Goal: Use online tool/utility: Utilize a website feature to perform a specific function

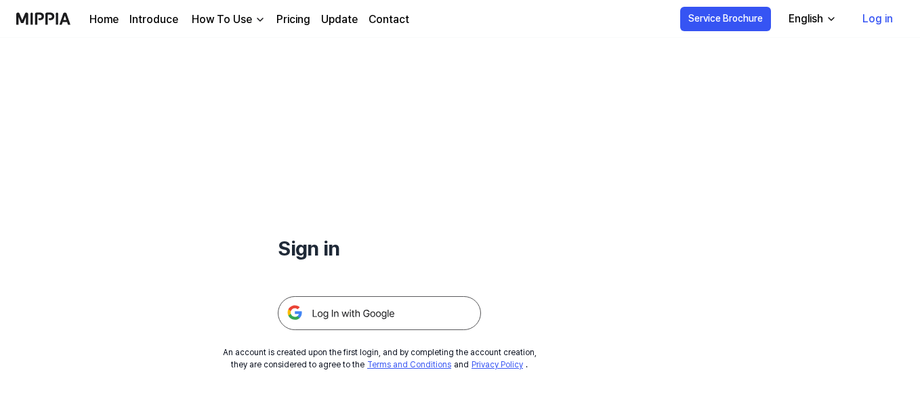
click at [429, 319] on img at bounding box center [379, 313] width 203 height 34
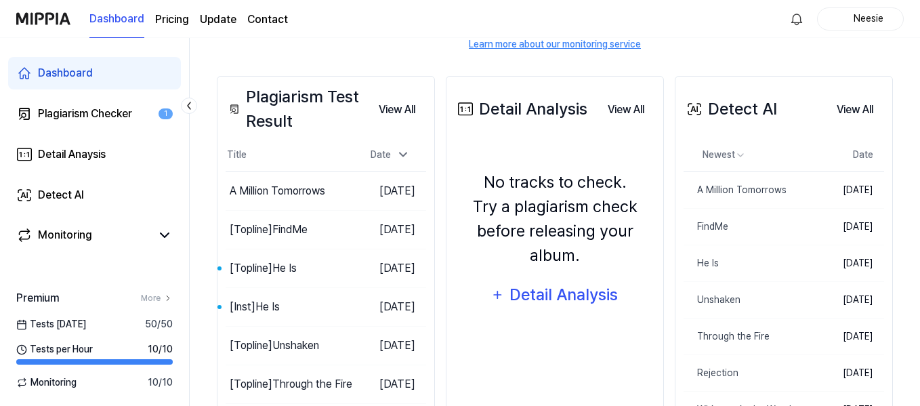
scroll to position [203, 0]
click at [245, 263] on div "[Topline] He Is" at bounding box center [252, 267] width 45 height 33
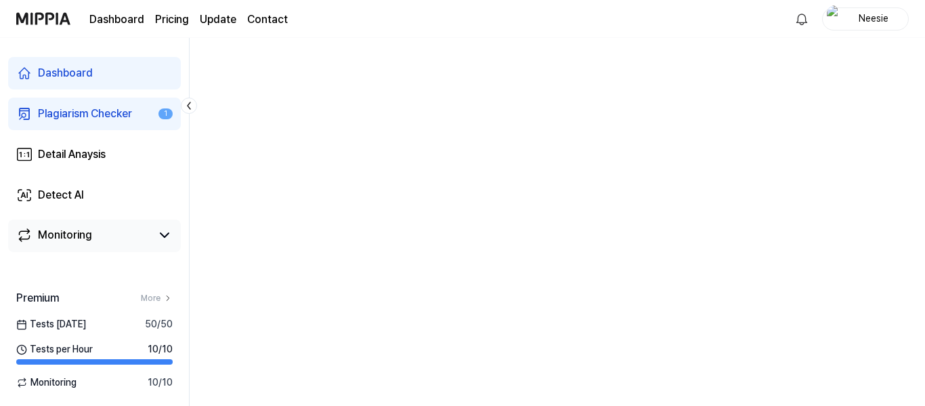
click at [150, 234] on link "Monitoring" at bounding box center [83, 235] width 135 height 16
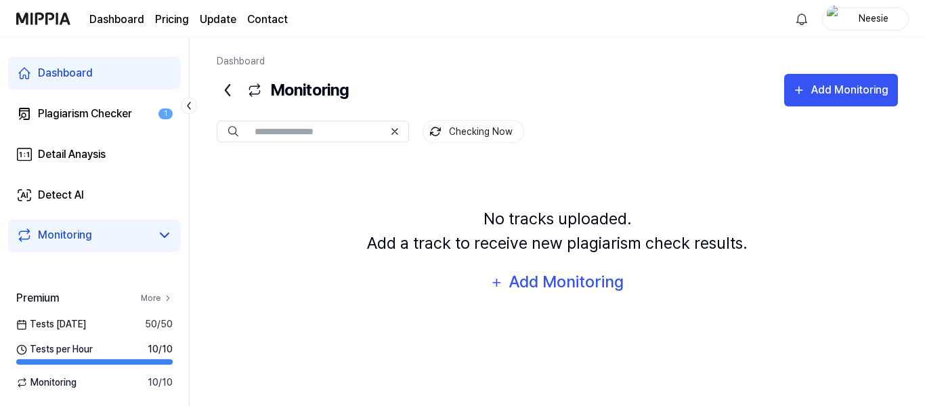
click at [164, 295] on icon at bounding box center [167, 297] width 9 height 9
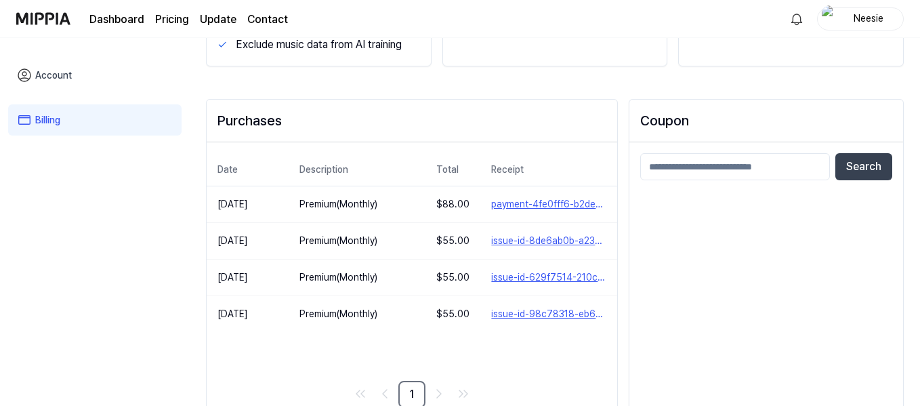
scroll to position [260, 0]
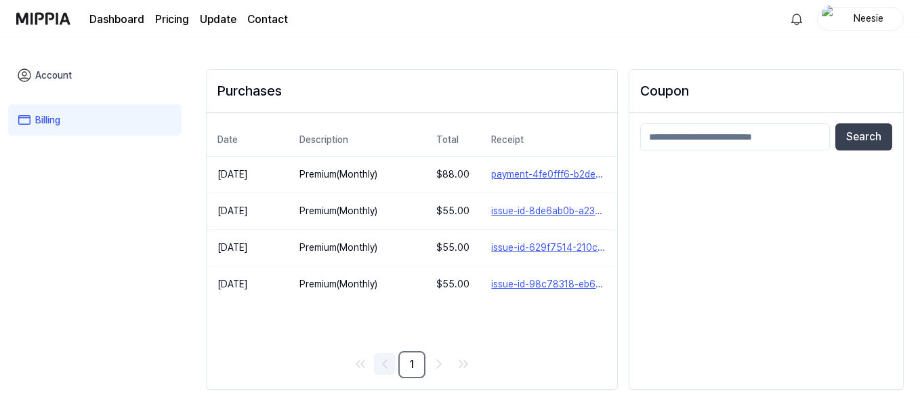
click at [386, 368] on icon "Go to previous page" at bounding box center [385, 364] width 16 height 16
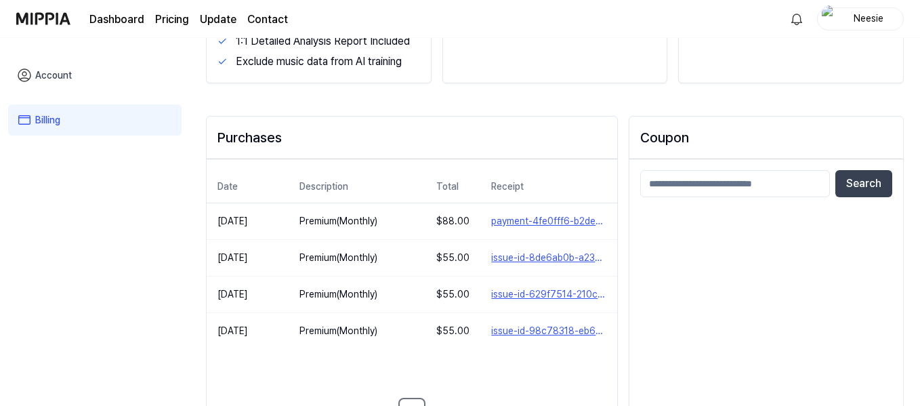
scroll to position [0, 0]
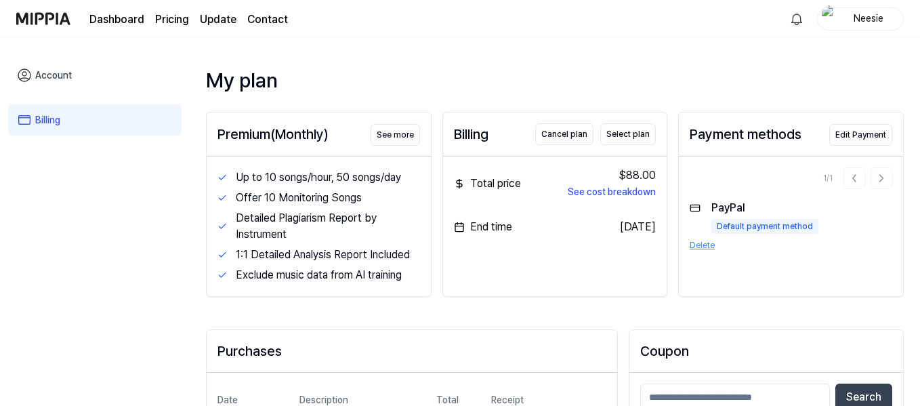
click at [33, 222] on div "Account Billing" at bounding box center [95, 223] width 190 height 370
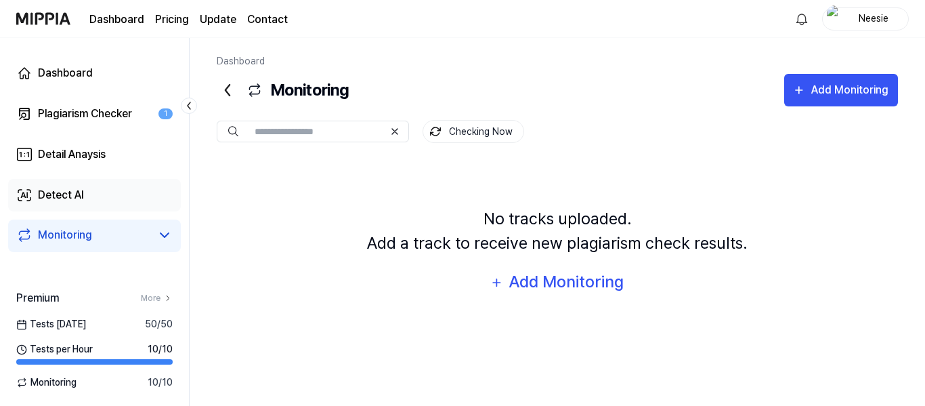
click at [42, 191] on div "Detect AI" at bounding box center [61, 195] width 46 height 16
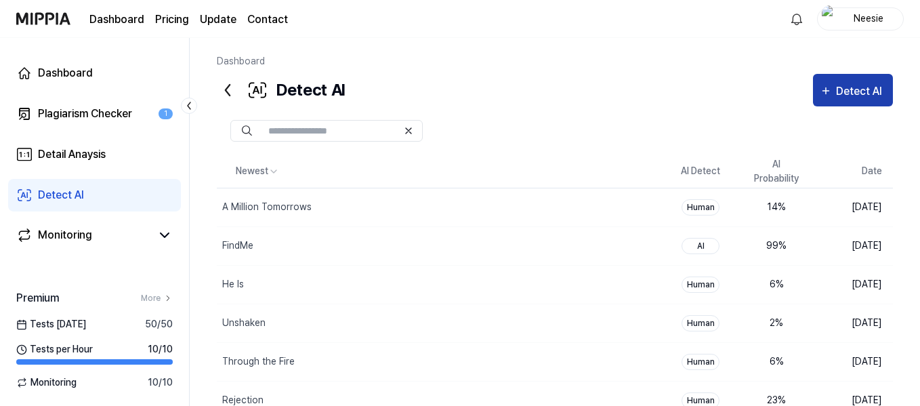
click at [858, 85] on div "Detect AI" at bounding box center [861, 92] width 50 height 18
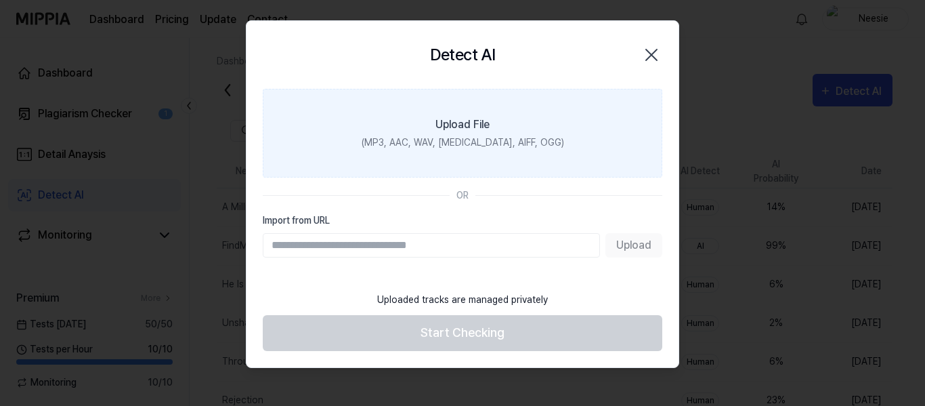
click at [494, 119] on label "Upload File (MP3, AAC, WAV, [MEDICAL_DATA], AIFF, OGG)" at bounding box center [463, 133] width 400 height 89
click at [0, 0] on input "Upload File (MP3, AAC, WAV, [MEDICAL_DATA], AIFF, OGG)" at bounding box center [0, 0] width 0 height 0
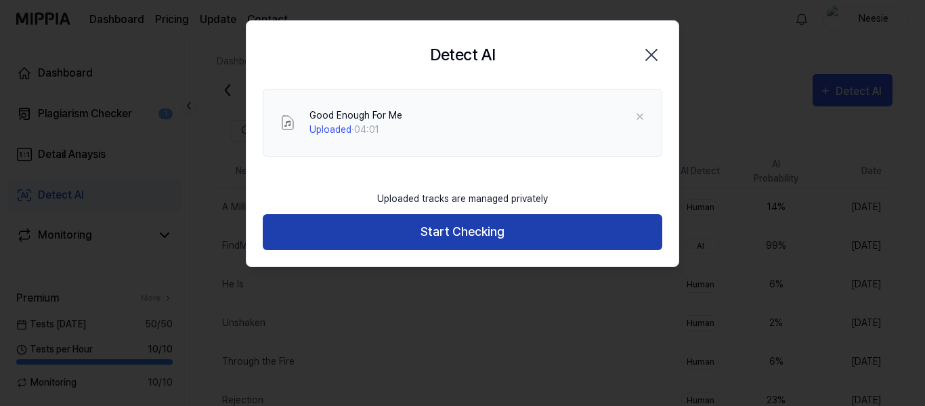
click at [524, 242] on button "Start Checking" at bounding box center [463, 232] width 400 height 36
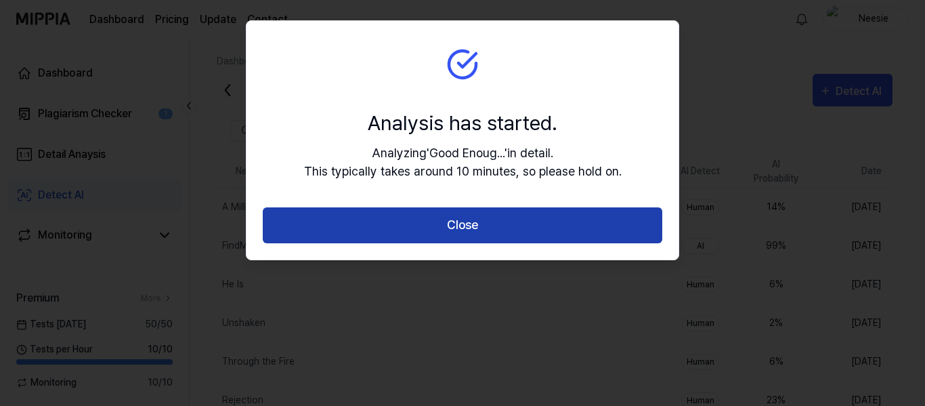
click at [479, 227] on button "Close" at bounding box center [463, 225] width 400 height 36
